Goal: Transaction & Acquisition: Purchase product/service

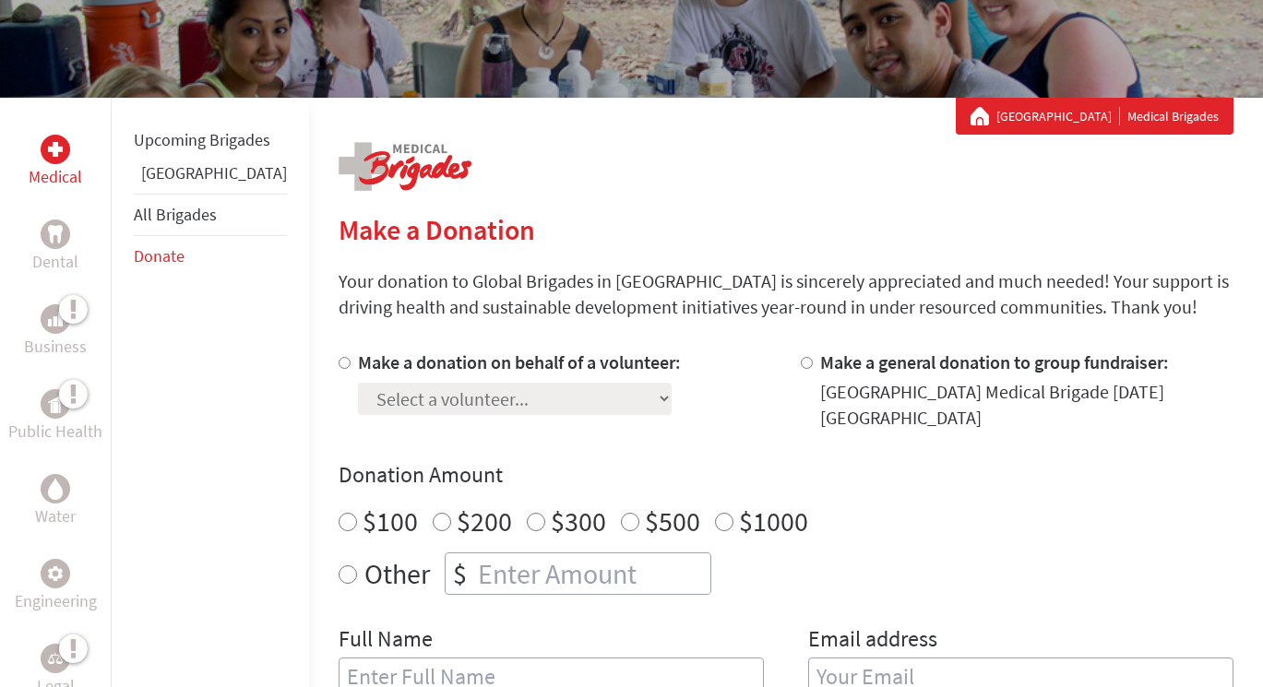
scroll to position [277, 0]
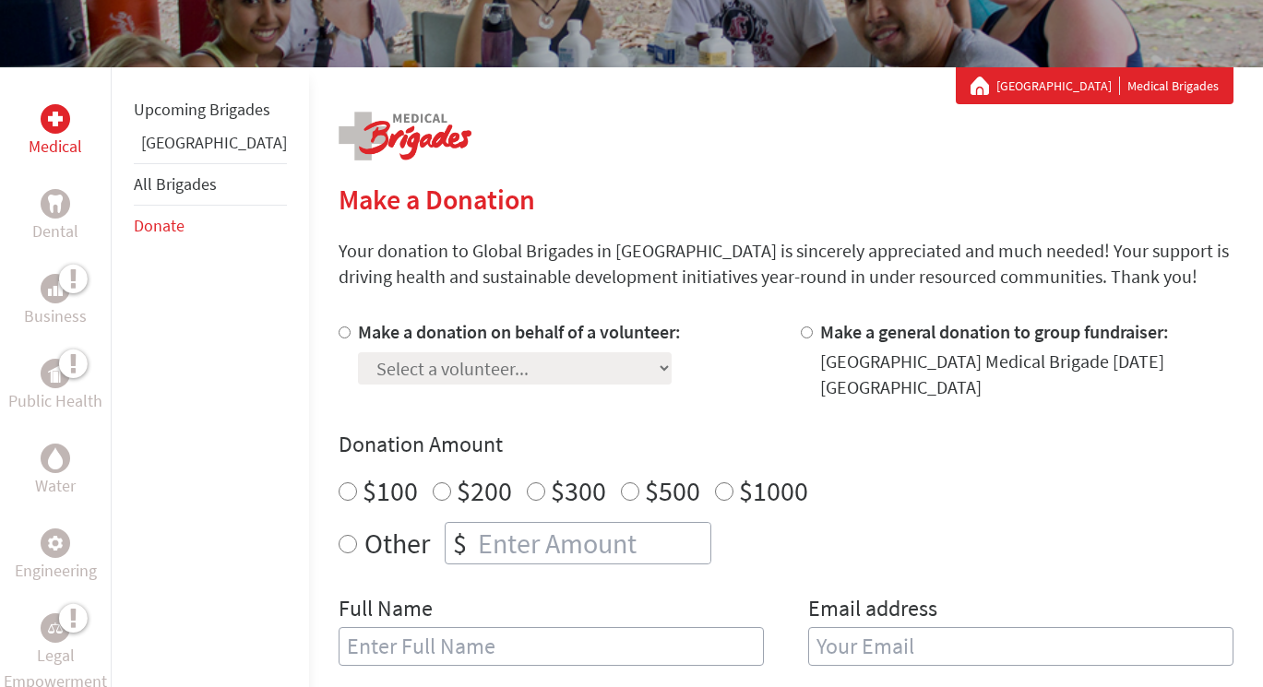
click at [338, 326] on div at bounding box center [347, 359] width 19 height 81
click at [338, 328] on div at bounding box center [347, 359] width 19 height 81
click at [338, 331] on input "Make a donation on behalf of a volunteer:" at bounding box center [344, 332] width 12 height 12
radio input "true"
click at [358, 373] on select "Select a volunteer... [PERSON_NAME] [PERSON_NAME] [PERSON_NAME] [PERSON_NAME] […" at bounding box center [515, 368] width 314 height 32
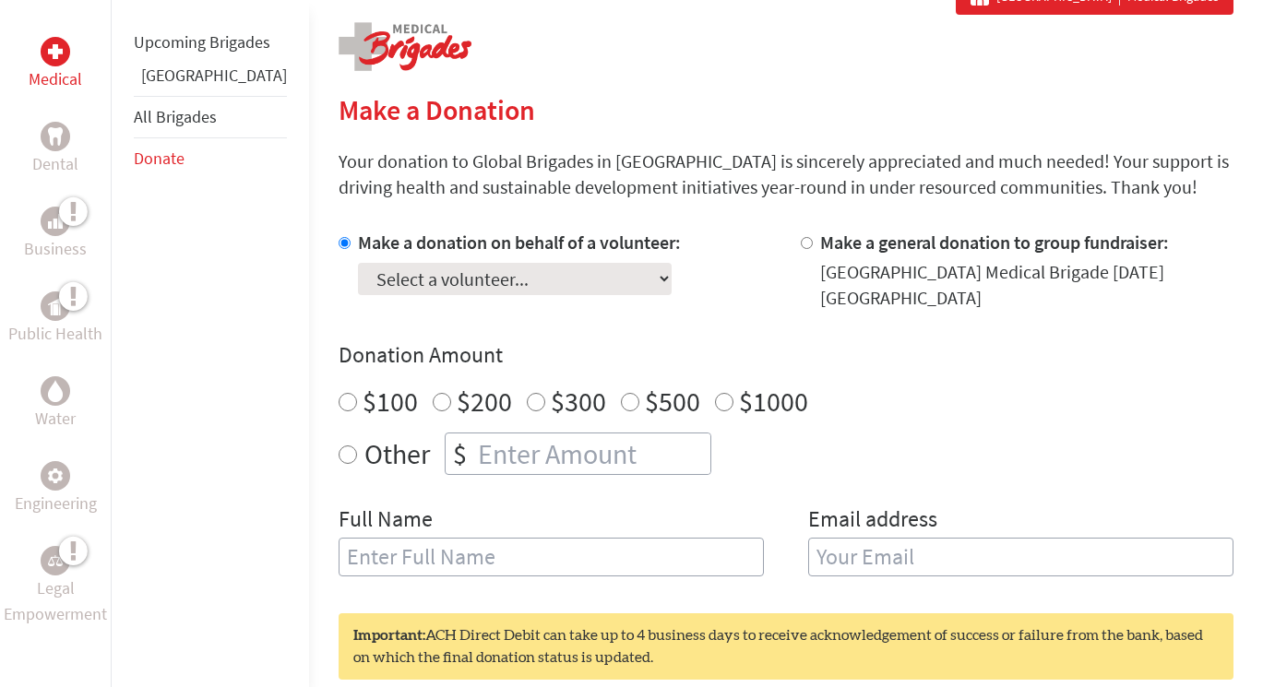
scroll to position [375, 0]
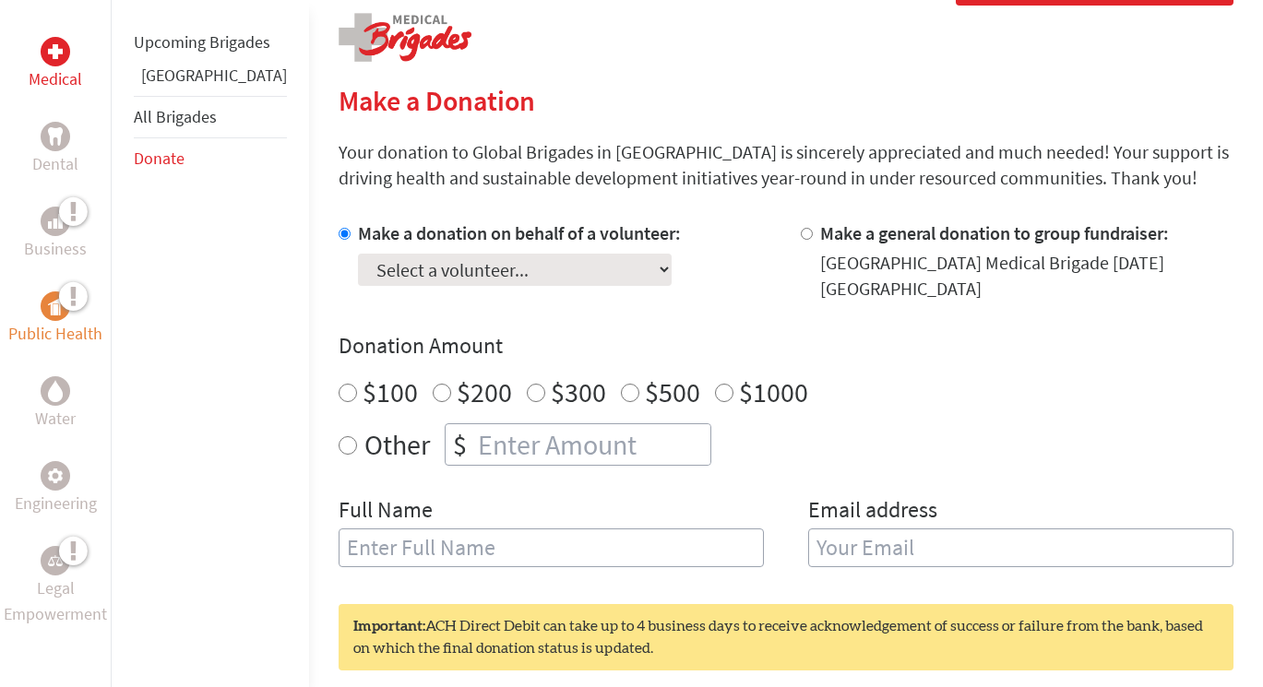
click at [52, 291] on div at bounding box center [56, 306] width 30 height 30
click at [474, 287] on div "Make a donation on behalf of a volunteer: Select a volunteer... [PERSON_NAME] […" at bounding box center [519, 260] width 323 height 81
click at [338, 234] on input "Make a donation on behalf of a volunteer:" at bounding box center [344, 234] width 12 height 12
radio input "true"
click at [412, 275] on select "Select a volunteer... [PERSON_NAME] [PERSON_NAME] [PERSON_NAME] [PERSON_NAME] […" at bounding box center [515, 270] width 314 height 32
